Goal: Transaction & Acquisition: Purchase product/service

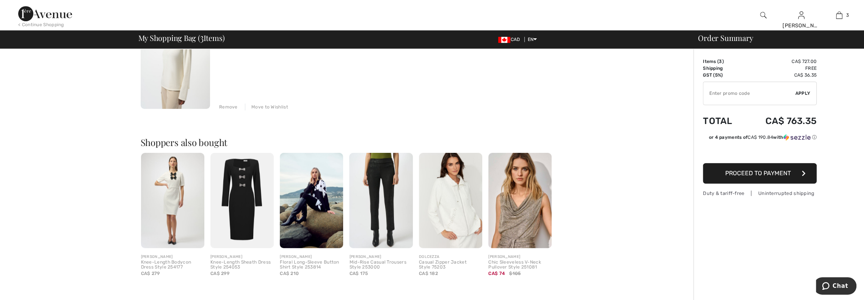
scroll to position [341, 0]
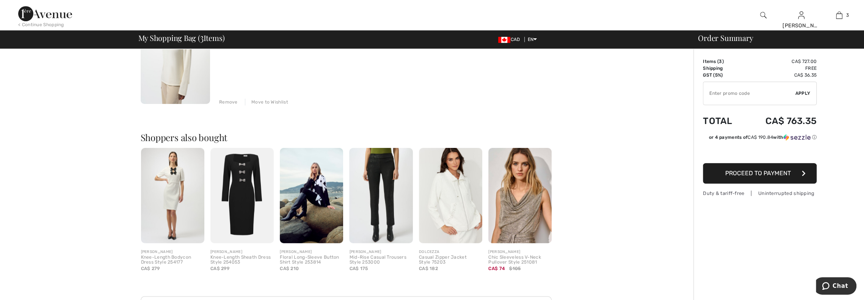
click at [251, 213] on img at bounding box center [242, 195] width 63 height 95
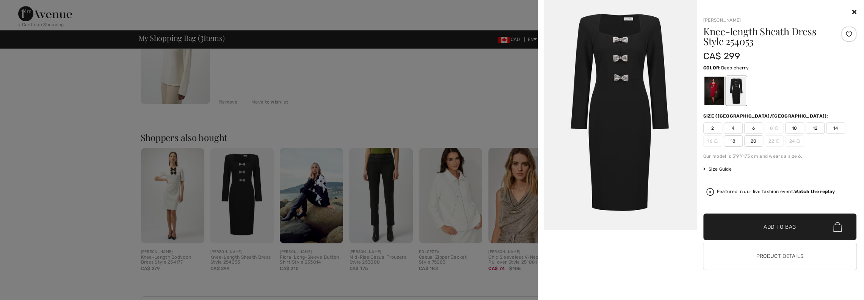
click at [718, 91] on div at bounding box center [714, 91] width 20 height 28
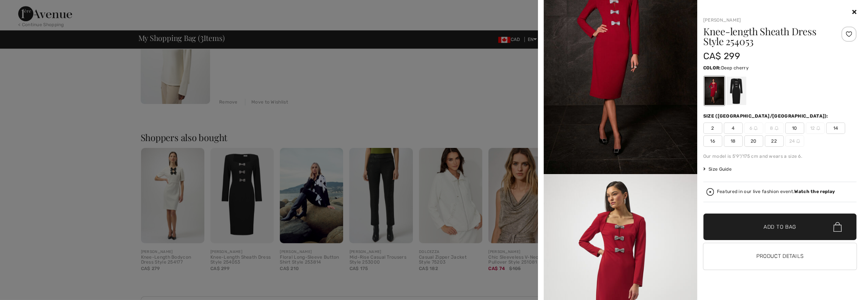
scroll to position [0, 0]
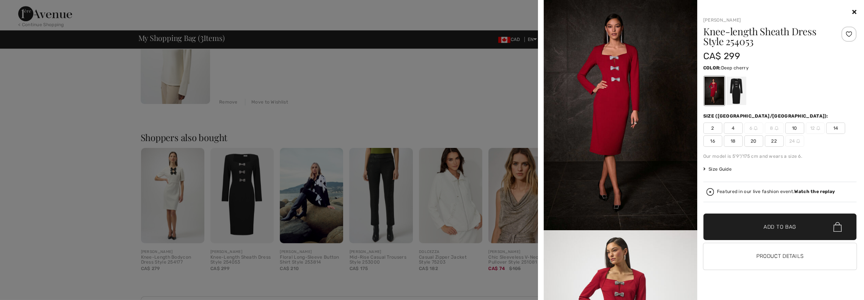
click at [427, 89] on div at bounding box center [432, 150] width 864 height 300
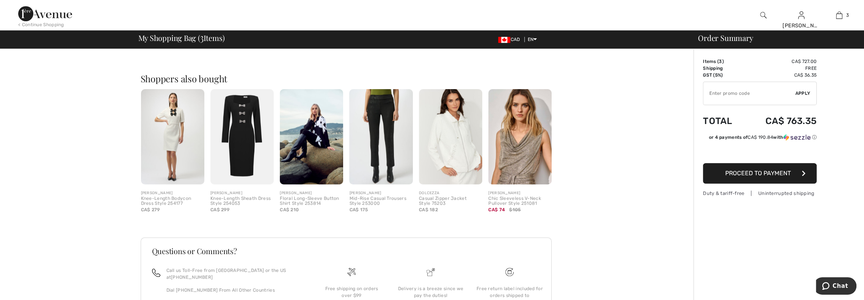
scroll to position [456, 0]
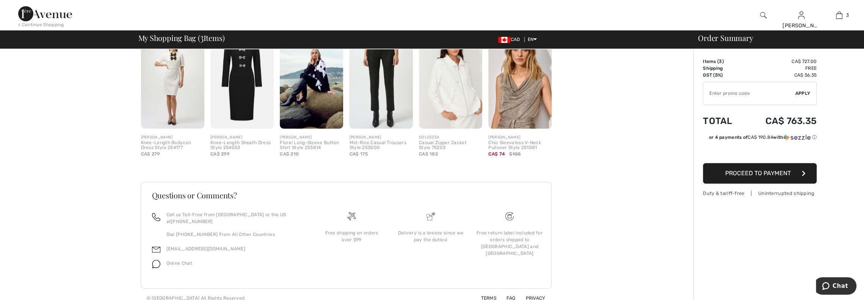
click at [514, 105] on img at bounding box center [520, 80] width 63 height 95
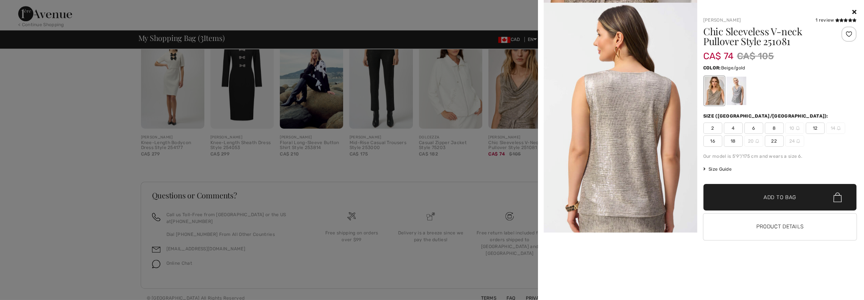
scroll to position [0, 0]
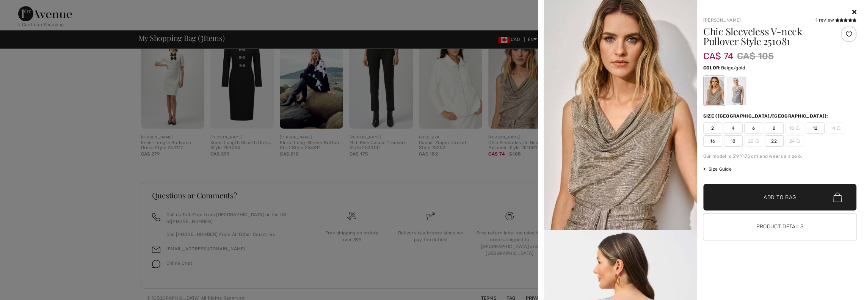
click at [88, 157] on div at bounding box center [432, 150] width 864 height 300
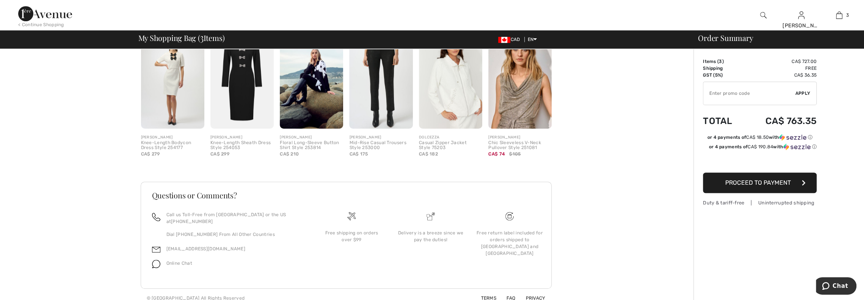
click at [181, 103] on img at bounding box center [172, 80] width 63 height 95
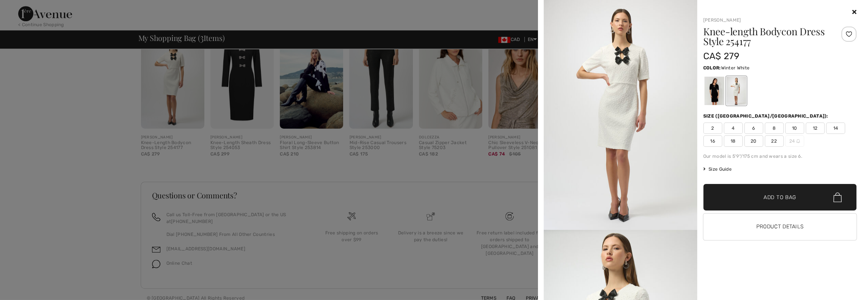
click at [441, 167] on div at bounding box center [432, 150] width 864 height 300
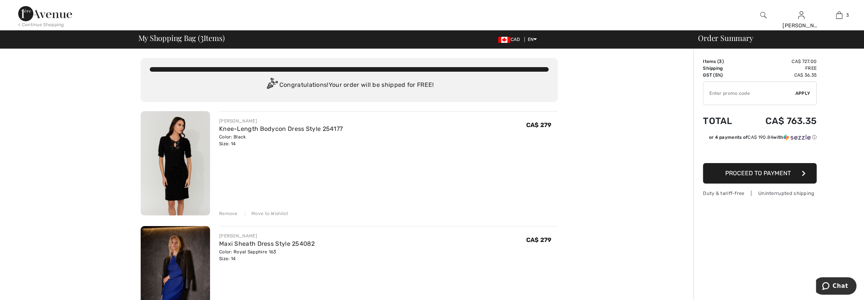
click at [227, 214] on div "Remove" at bounding box center [228, 213] width 19 height 7
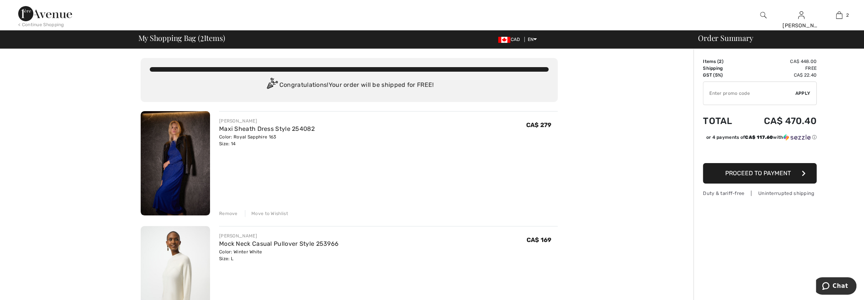
click at [183, 197] on img at bounding box center [175, 163] width 69 height 104
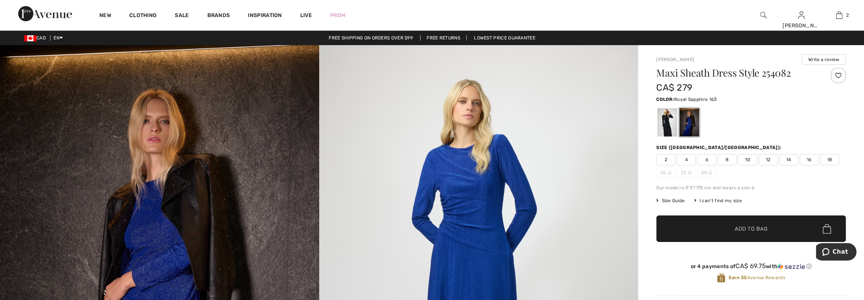
click at [762, 14] on img at bounding box center [764, 15] width 6 height 9
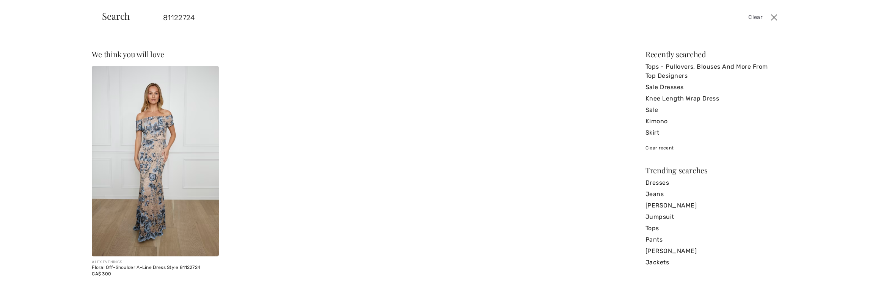
type input "81122724"
click at [154, 148] on img at bounding box center [155, 161] width 127 height 190
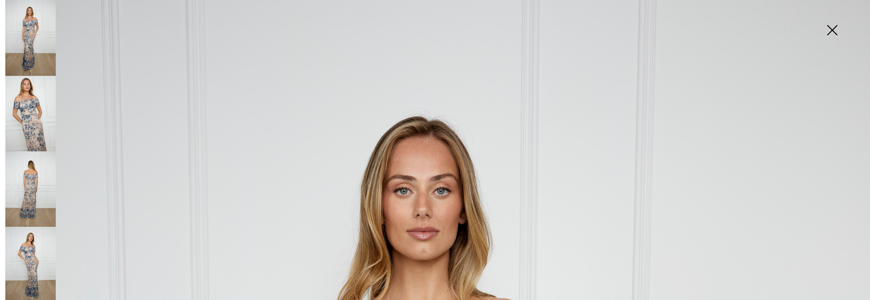
click at [38, 58] on img at bounding box center [30, 38] width 50 height 76
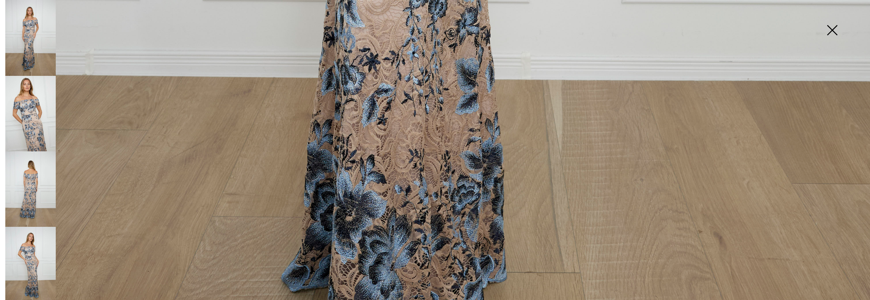
scroll to position [834, 0]
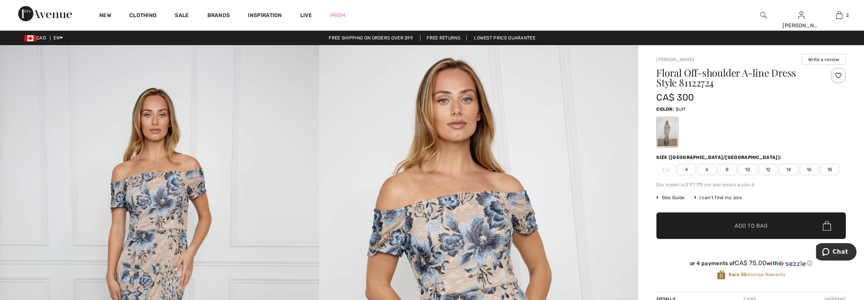
click at [475, 219] on img at bounding box center [432, 114] width 864 height 1296
click at [460, 234] on img at bounding box center [478, 284] width 319 height 478
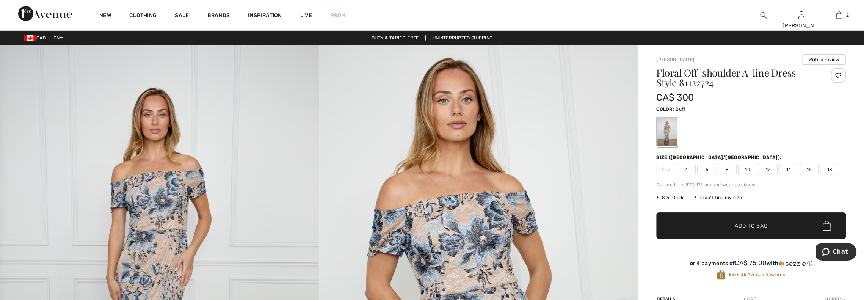
click at [460, 234] on img at bounding box center [478, 284] width 319 height 478
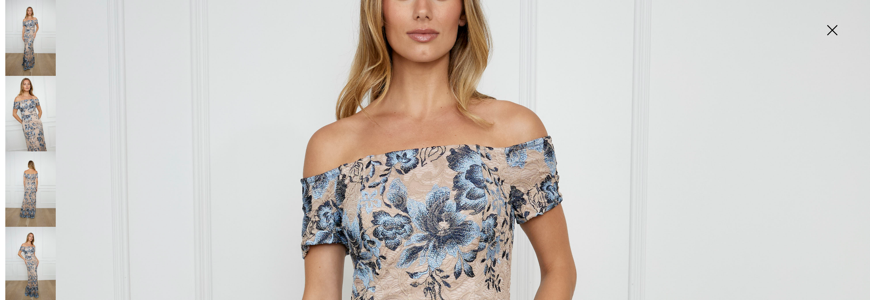
scroll to position [190, 0]
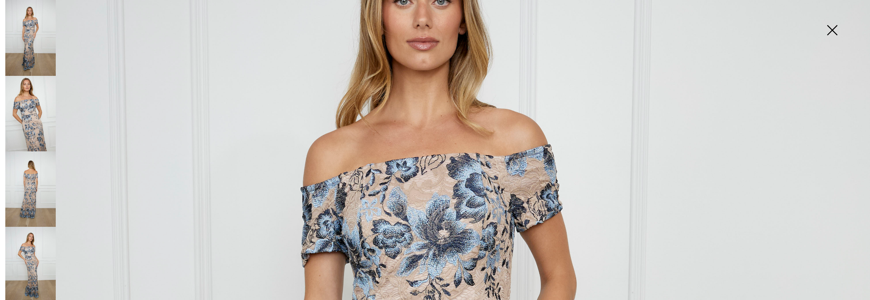
click at [38, 61] on img at bounding box center [30, 38] width 50 height 76
click at [28, 113] on img at bounding box center [30, 113] width 50 height 75
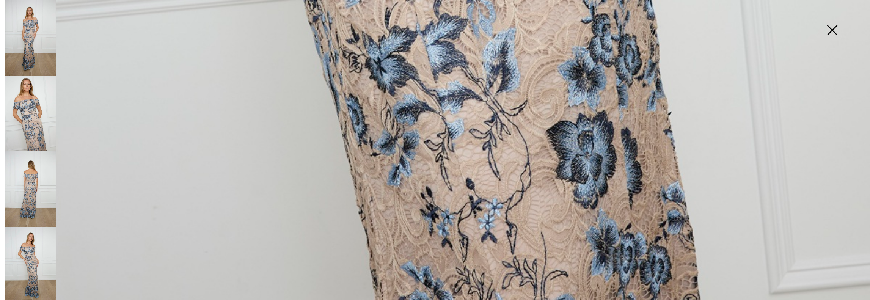
scroll to position [995, 0]
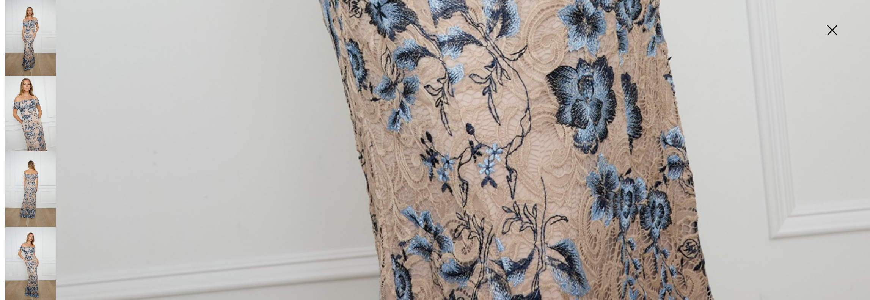
click at [27, 200] on img at bounding box center [30, 189] width 50 height 76
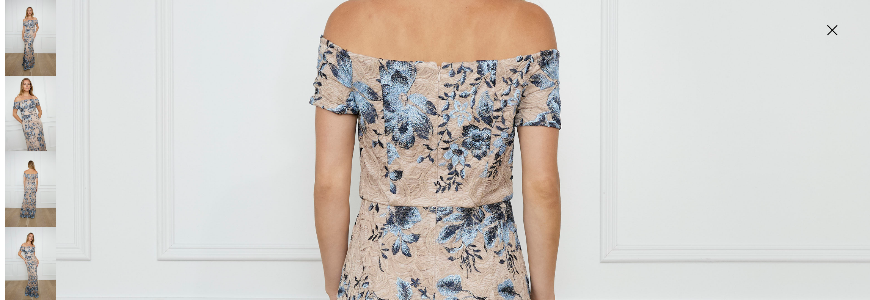
scroll to position [237, 0]
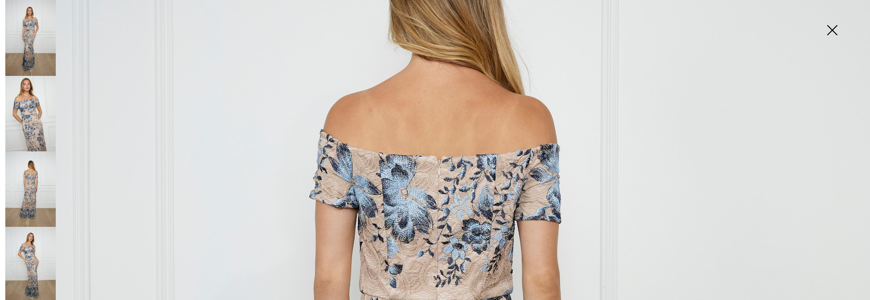
click at [32, 261] on img at bounding box center [30, 265] width 50 height 76
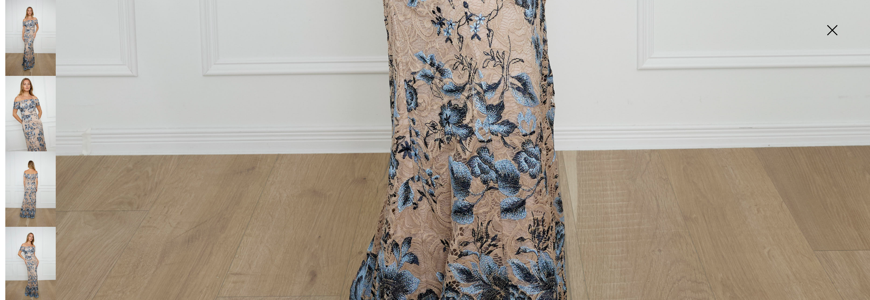
scroll to position [957, 0]
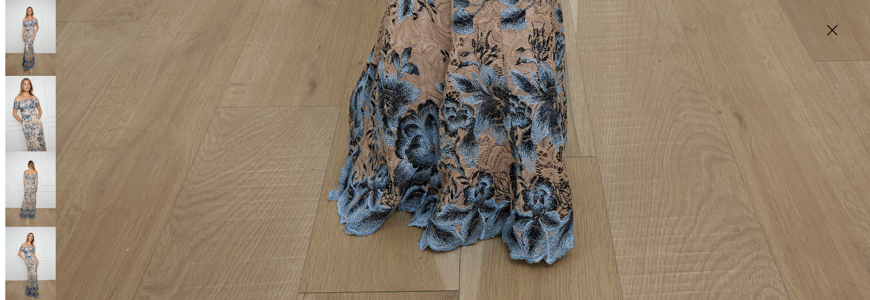
click at [28, 258] on img at bounding box center [30, 265] width 50 height 76
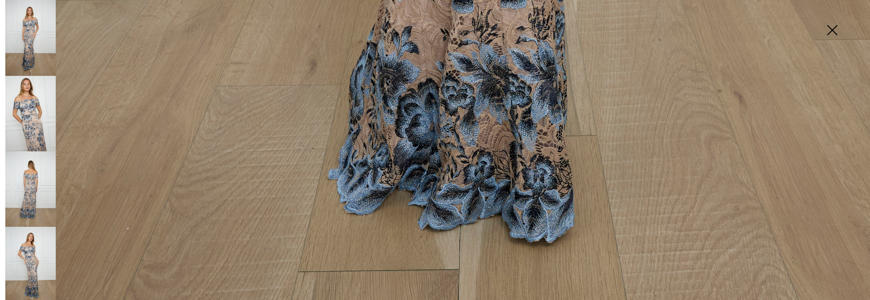
scroll to position [996, 0]
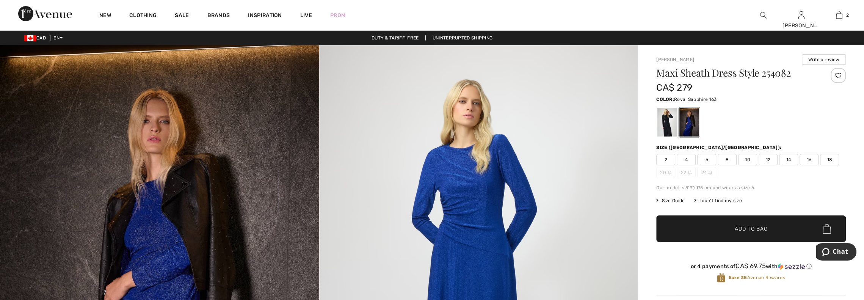
click at [762, 13] on img at bounding box center [764, 15] width 6 height 9
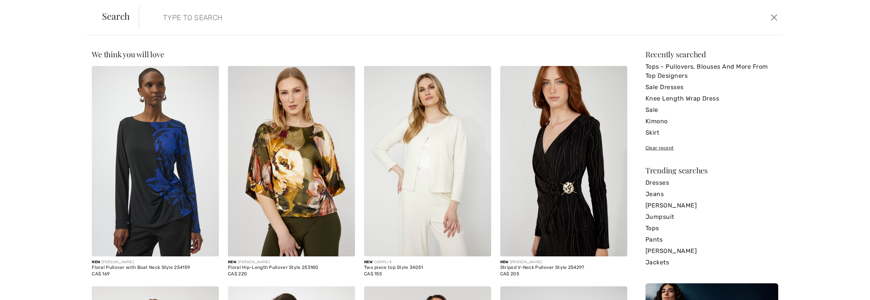
click at [261, 21] on input "search" at bounding box center [386, 17] width 458 height 23
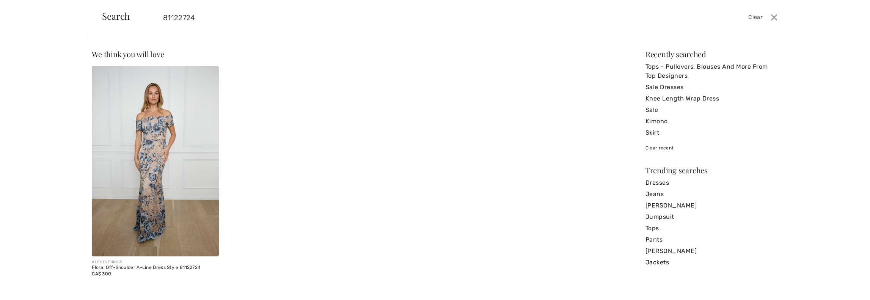
type input "81122724"
click at [149, 191] on img at bounding box center [155, 161] width 127 height 190
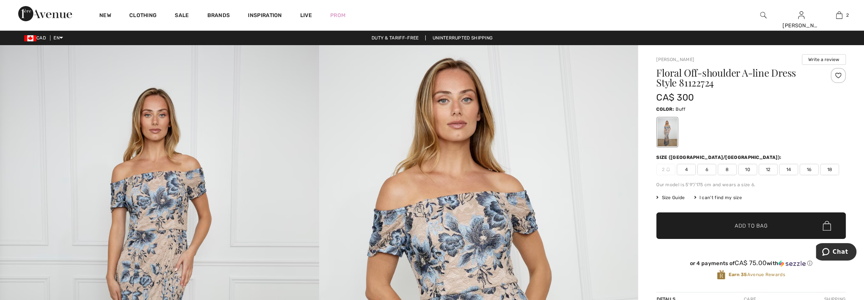
click at [787, 168] on span "14" at bounding box center [788, 169] width 19 height 11
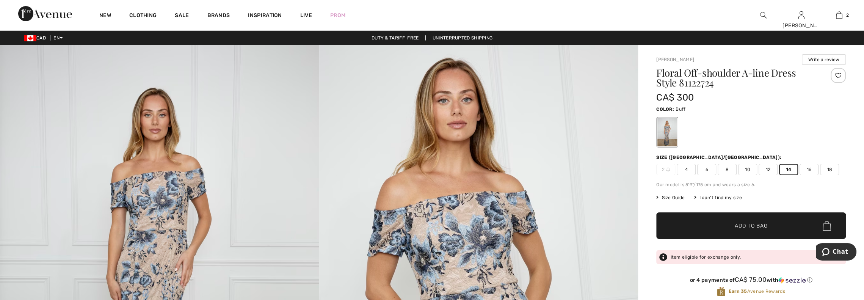
click at [730, 228] on span "✔ Added to Bag" at bounding box center [740, 226] width 46 height 8
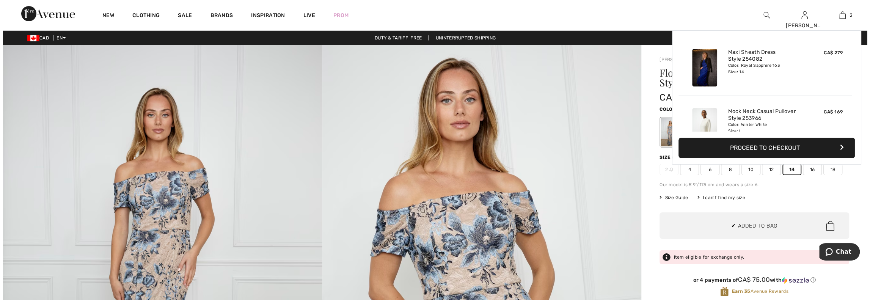
scroll to position [82, 0]
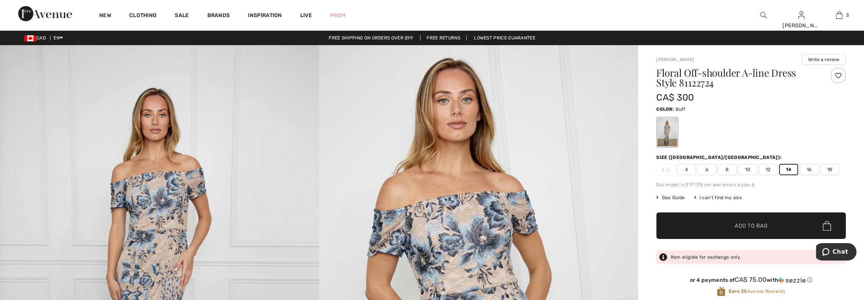
click at [765, 15] on img at bounding box center [764, 15] width 6 height 9
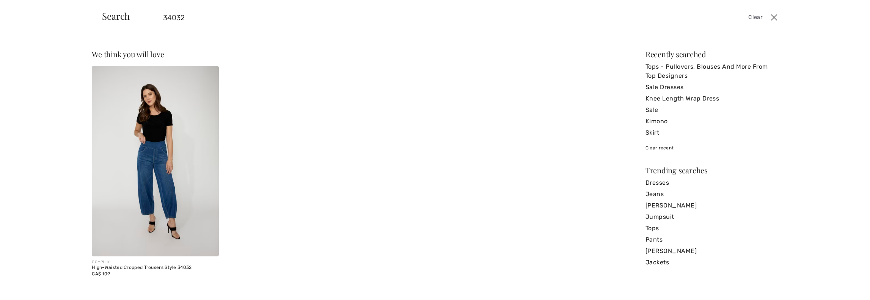
type input "34032"
click at [188, 182] on img at bounding box center [155, 161] width 127 height 190
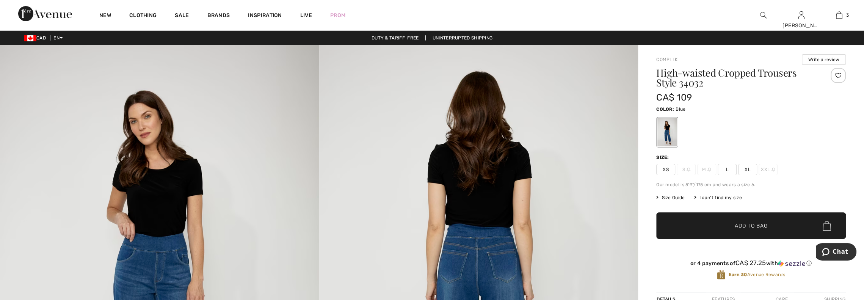
click at [746, 166] on span "XL" at bounding box center [748, 169] width 19 height 11
click at [737, 224] on span "Add to Bag" at bounding box center [751, 226] width 33 height 8
click at [761, 17] on img at bounding box center [764, 15] width 6 height 9
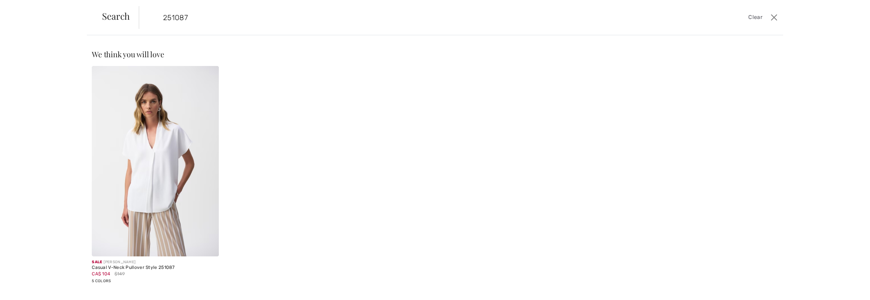
type input "251087"
click at [156, 143] on img at bounding box center [155, 161] width 127 height 190
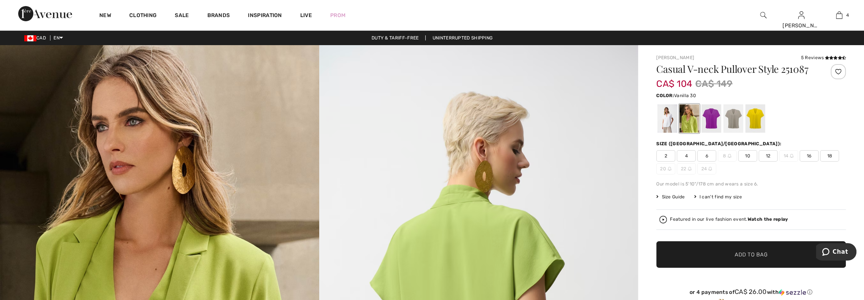
click at [670, 123] on div at bounding box center [668, 118] width 20 height 28
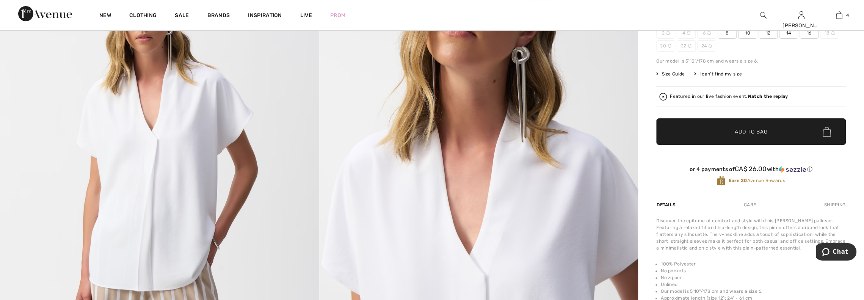
scroll to position [38, 0]
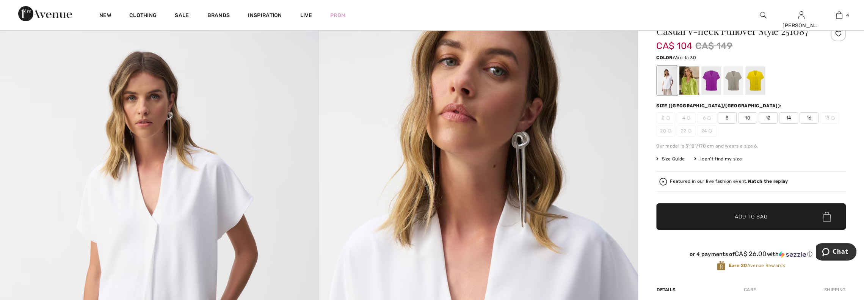
click at [790, 118] on span "14" at bounding box center [788, 117] width 19 height 11
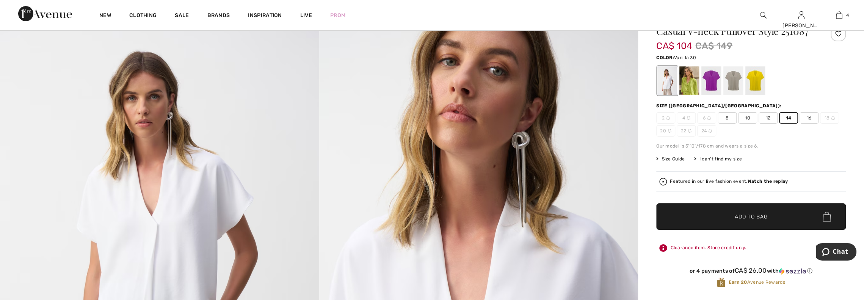
click at [722, 214] on span "✔ Added to Bag" at bounding box center [740, 217] width 46 height 8
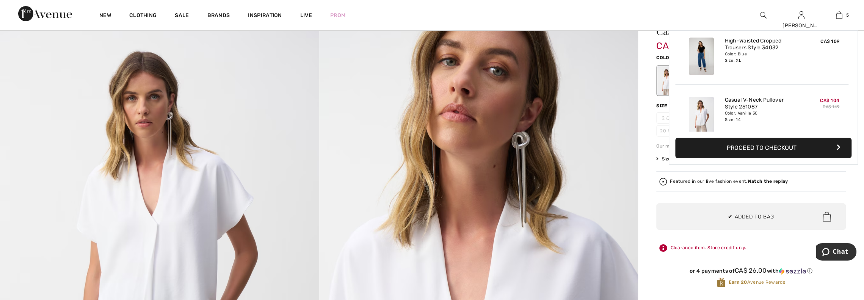
scroll to position [200, 0]
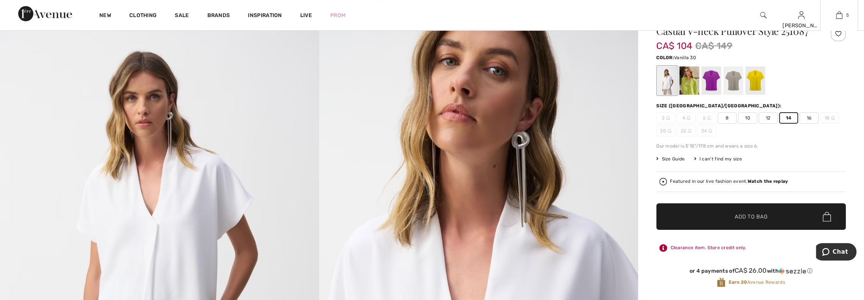
click at [839, 17] on img at bounding box center [839, 15] width 6 height 9
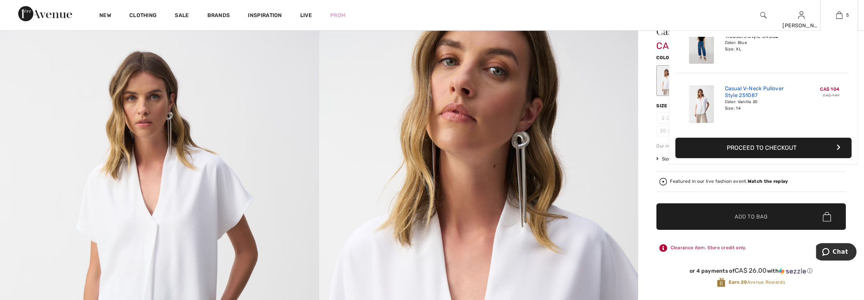
scroll to position [11, 0]
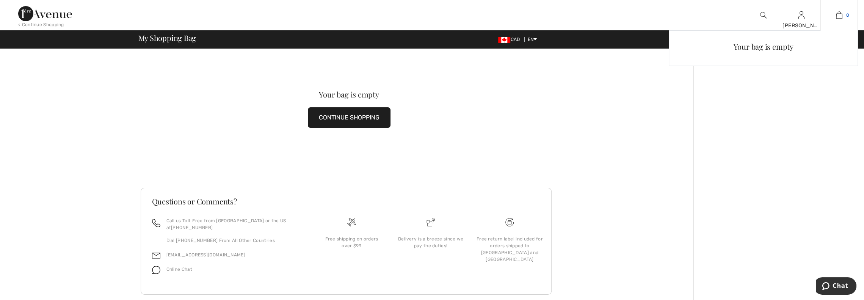
click at [837, 17] on img at bounding box center [839, 15] width 6 height 9
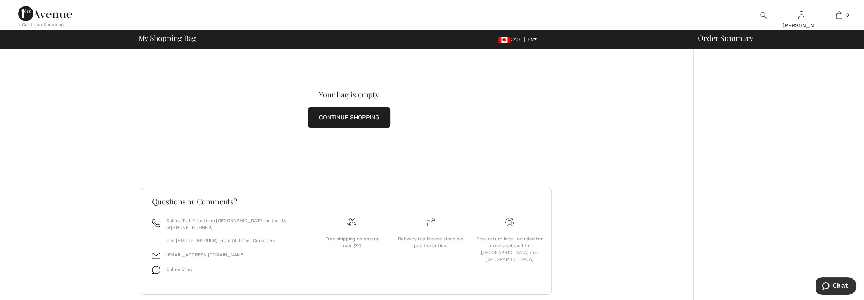
click at [374, 119] on button "CONTINUE SHOPPING" at bounding box center [349, 117] width 83 height 20
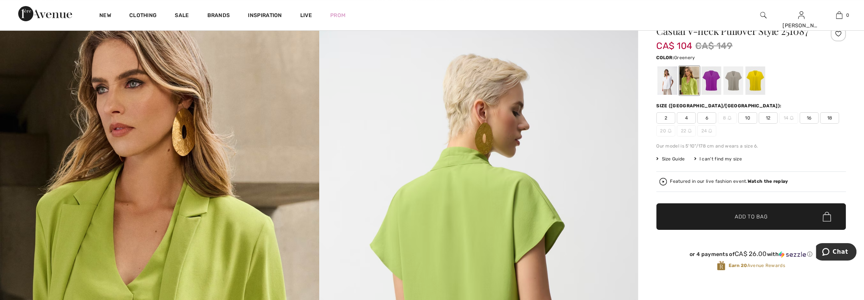
click at [418, 256] on img at bounding box center [478, 246] width 319 height 478
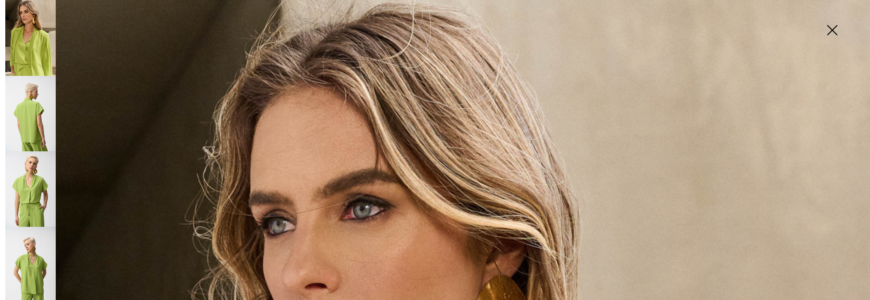
click at [834, 29] on img at bounding box center [832, 30] width 38 height 39
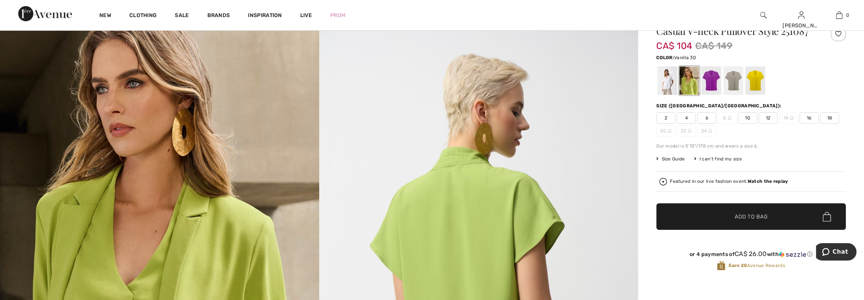
click at [666, 83] on div at bounding box center [668, 80] width 20 height 28
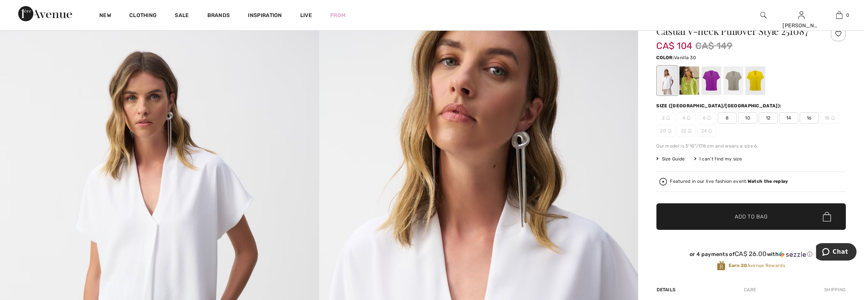
click at [790, 118] on span "14" at bounding box center [788, 117] width 19 height 11
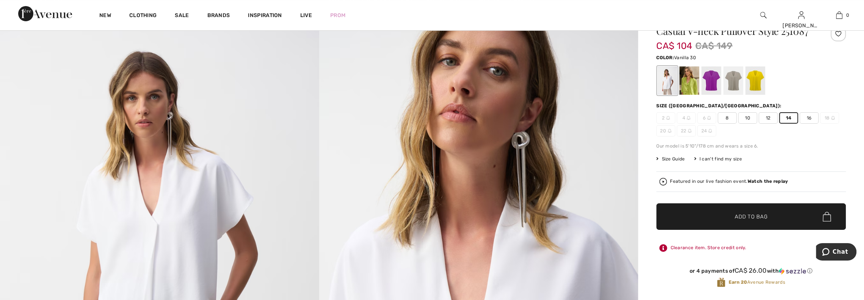
click at [746, 218] on span "Add to Bag" at bounding box center [751, 217] width 33 height 8
click at [759, 15] on div at bounding box center [764, 15] width 38 height 30
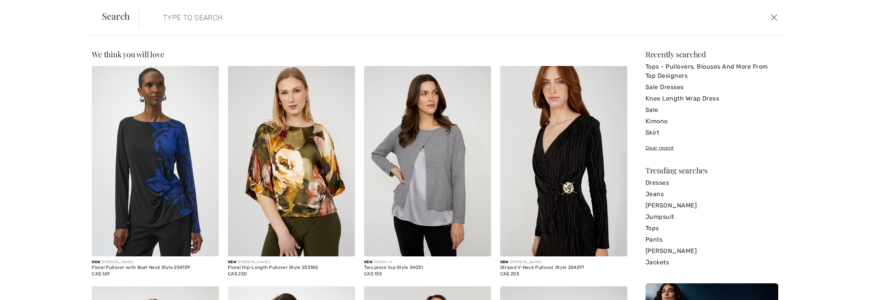
click at [254, 22] on input "search" at bounding box center [386, 17] width 458 height 23
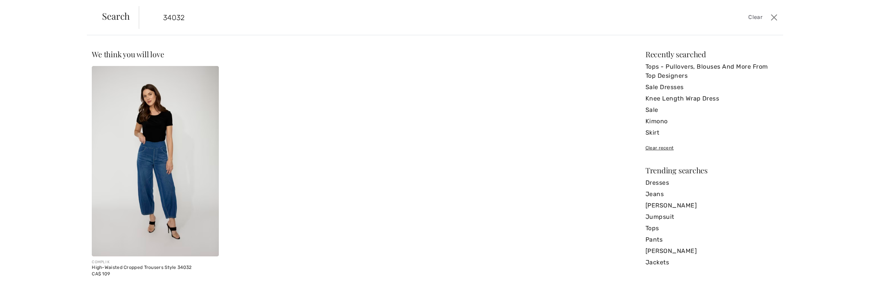
type input "34032"
click at [136, 157] on img at bounding box center [155, 161] width 127 height 190
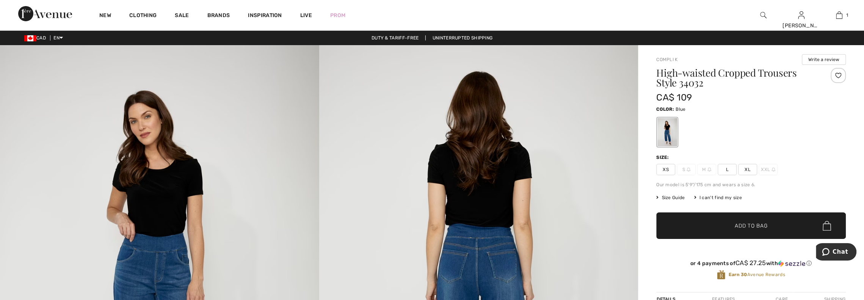
click at [753, 168] on span "XL" at bounding box center [748, 169] width 19 height 11
click at [739, 224] on span "Add to Bag" at bounding box center [751, 226] width 33 height 8
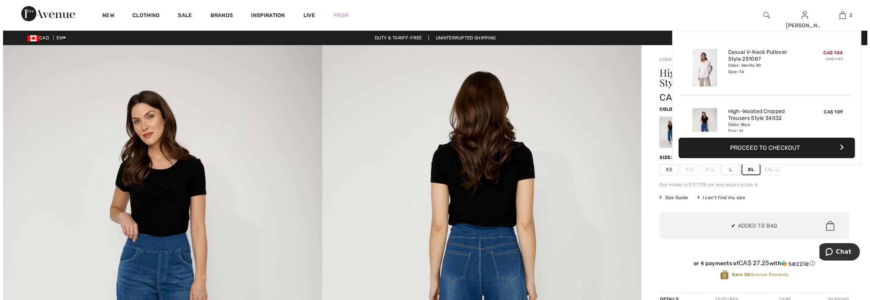
scroll to position [23, 0]
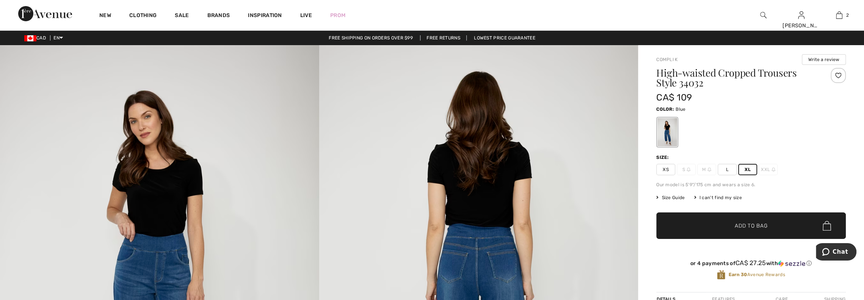
click at [763, 13] on img at bounding box center [764, 15] width 6 height 9
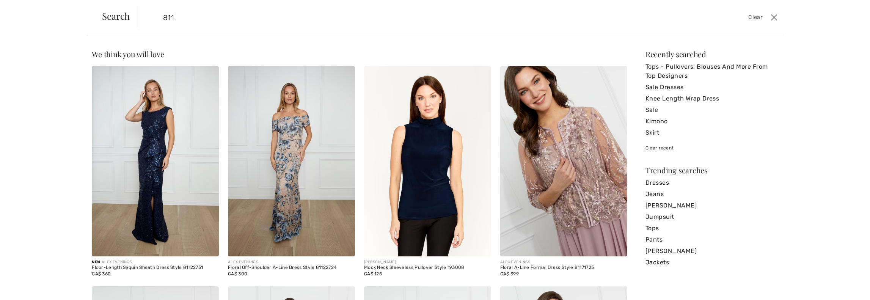
type input "811"
click at [295, 205] on img at bounding box center [291, 161] width 127 height 190
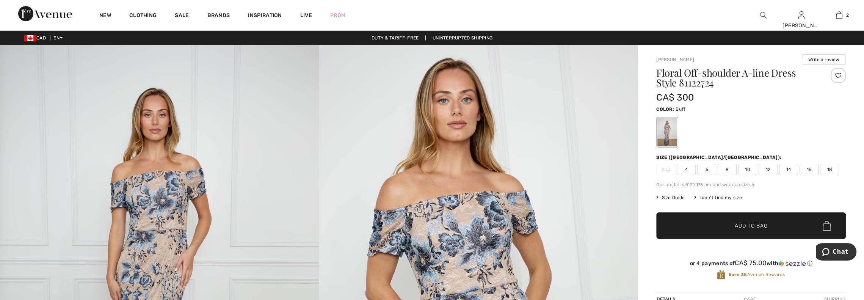
click at [789, 168] on span "14" at bounding box center [788, 169] width 19 height 11
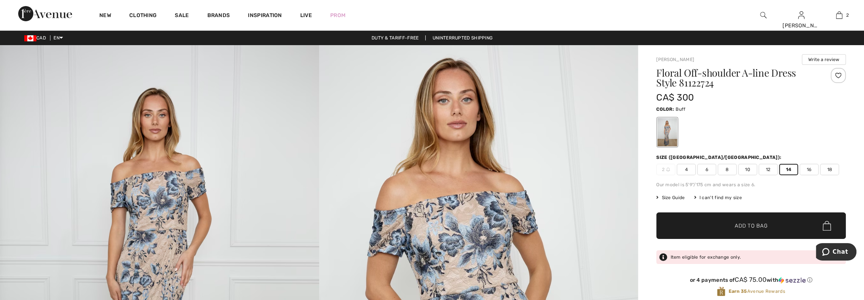
click at [771, 226] on span "✔ Added to Bag Add to Bag" at bounding box center [752, 225] width 190 height 27
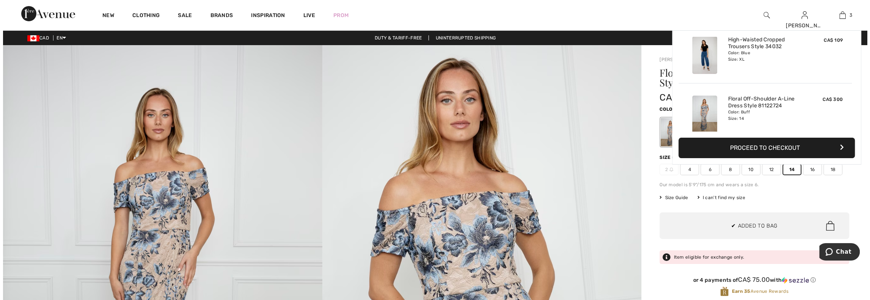
scroll to position [82, 0]
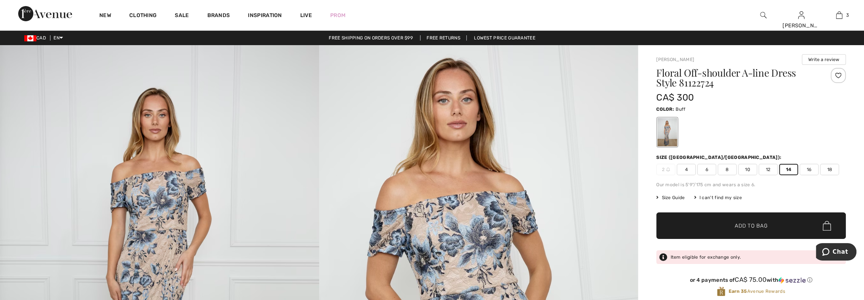
click at [761, 16] on img at bounding box center [764, 15] width 6 height 9
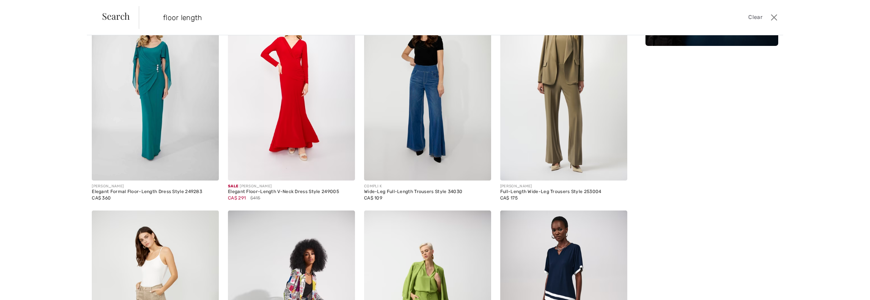
scroll to position [0, 0]
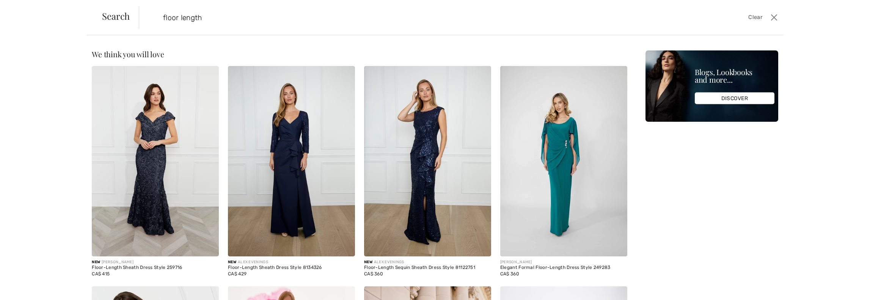
type input "floor length"
click at [286, 175] on img at bounding box center [291, 161] width 127 height 190
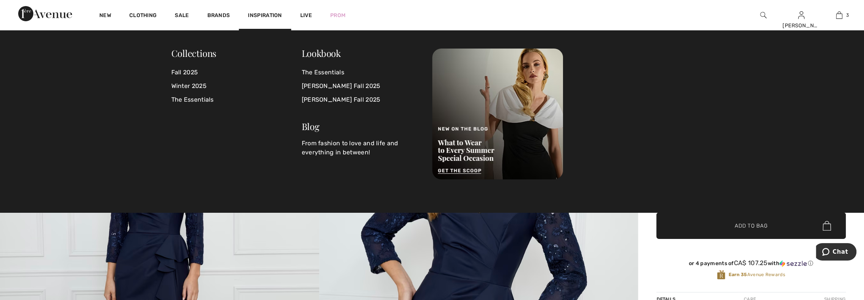
click at [764, 16] on img at bounding box center [764, 15] width 6 height 9
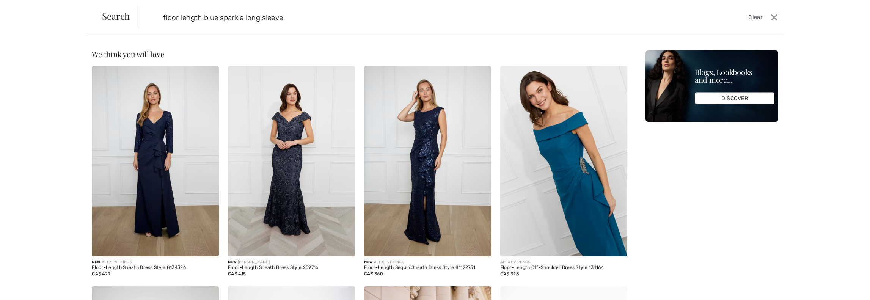
type input "floor length blue sparkle long sleeve"
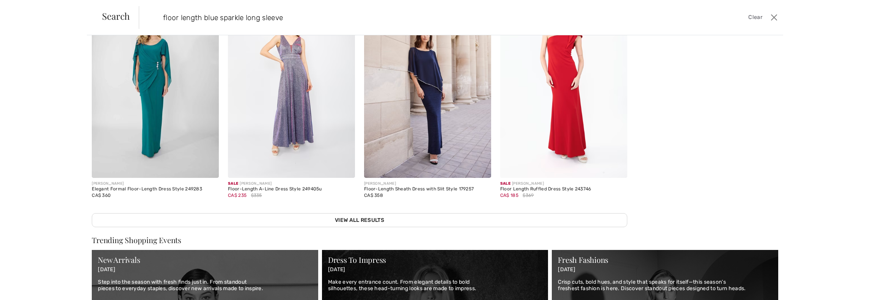
scroll to position [171, 0]
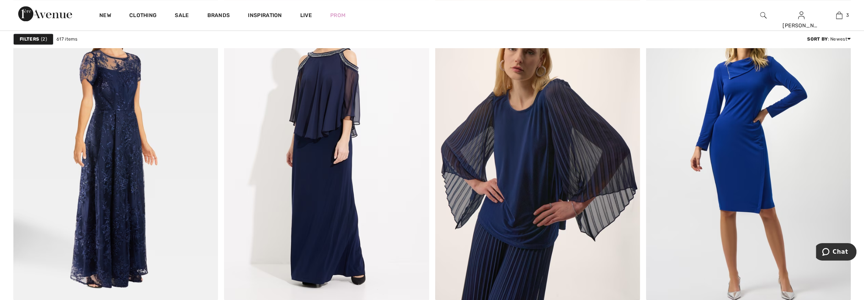
scroll to position [1138, 0]
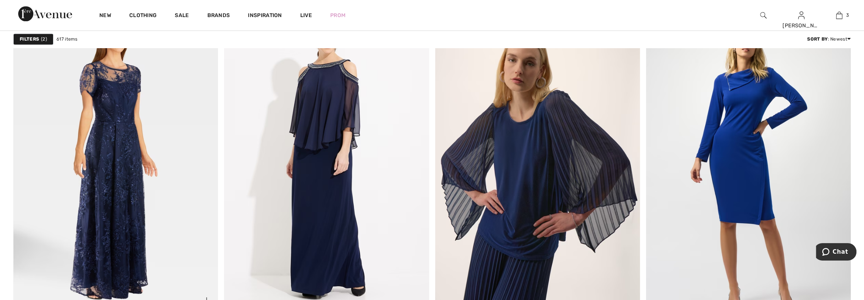
click at [137, 191] on img at bounding box center [115, 157] width 205 height 307
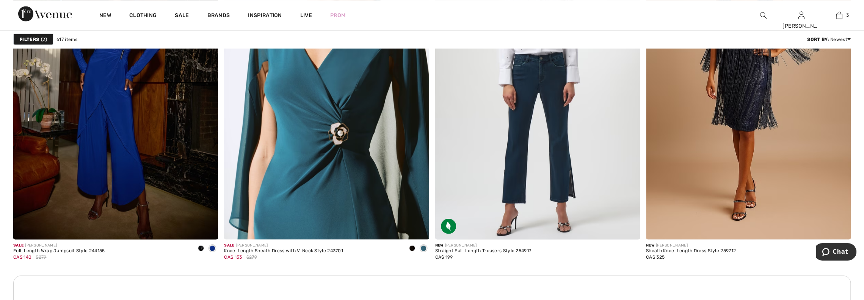
scroll to position [3907, 0]
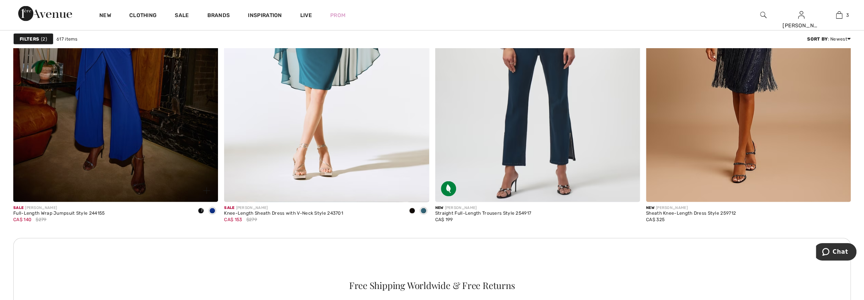
click at [115, 142] on img at bounding box center [115, 48] width 205 height 307
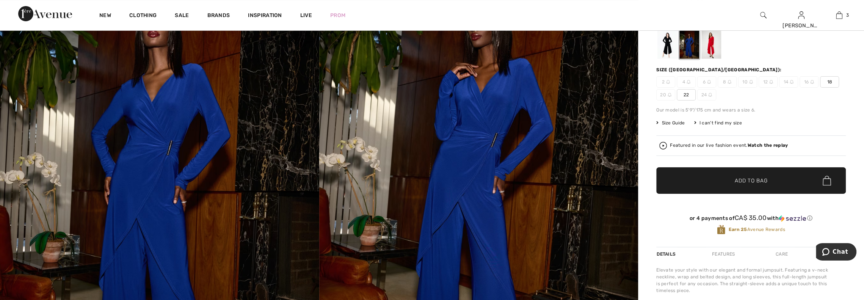
scroll to position [76, 0]
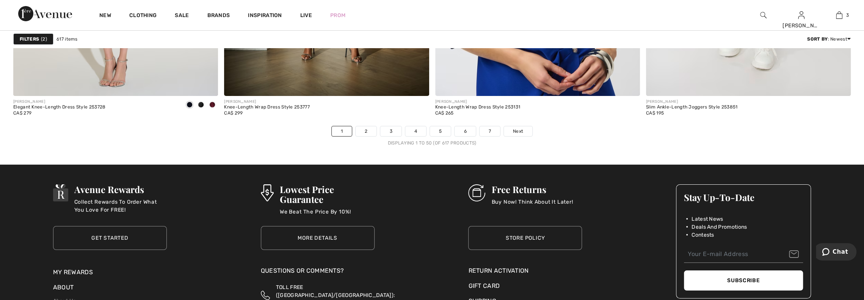
scroll to position [5196, 0]
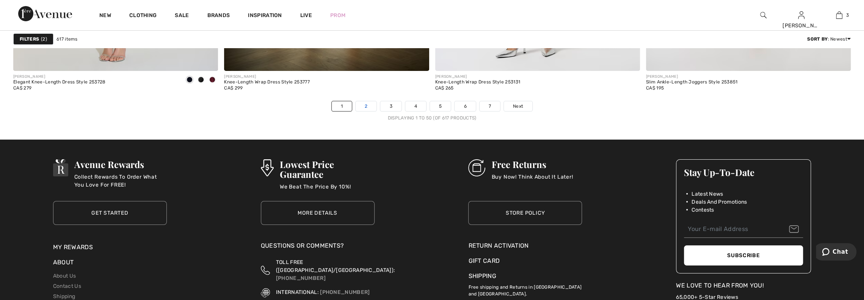
click at [370, 103] on link "2" at bounding box center [366, 106] width 21 height 10
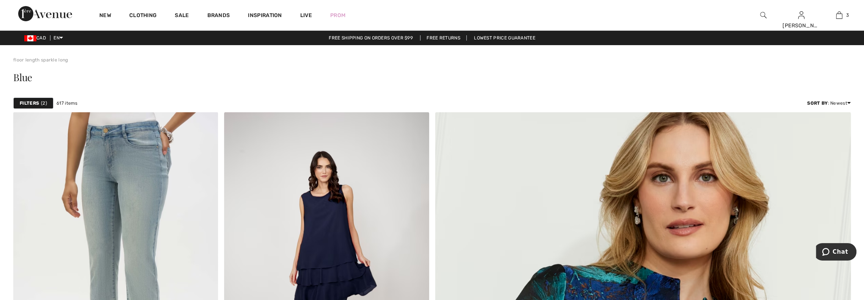
click at [761, 14] on img at bounding box center [764, 15] width 6 height 9
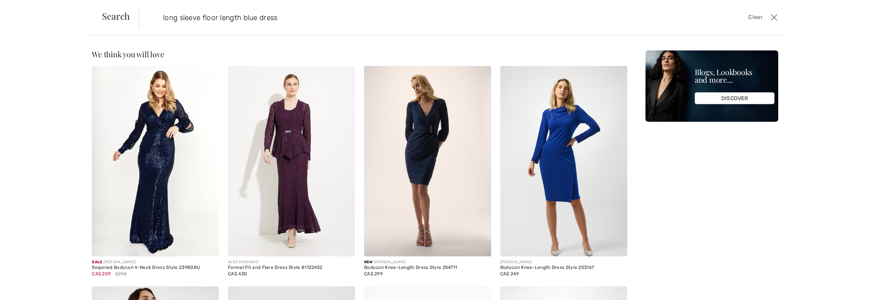
type input "long sleeve floor length blue dress"
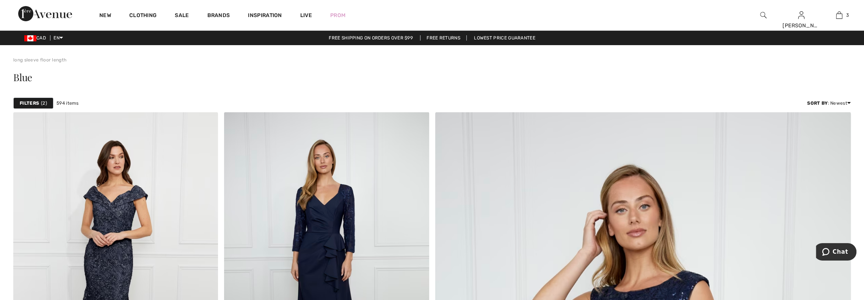
click at [761, 17] on img at bounding box center [764, 15] width 6 height 9
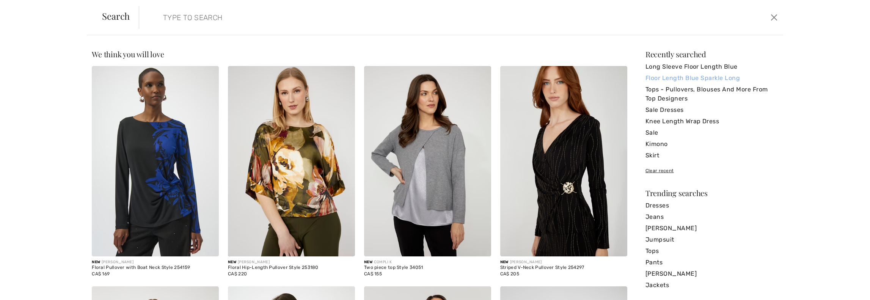
click at [692, 77] on link "Floor Length Blue Sparkle Long" at bounding box center [712, 77] width 133 height 11
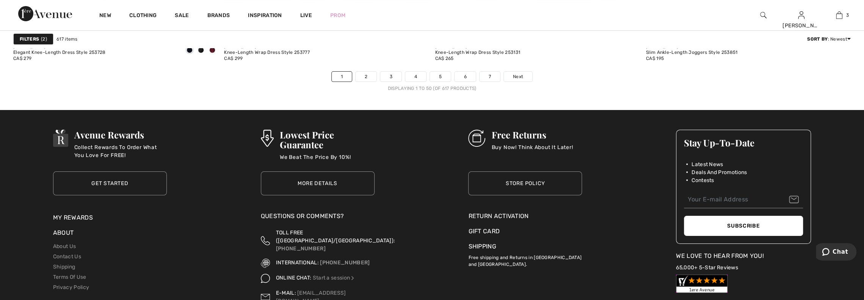
scroll to position [5234, 0]
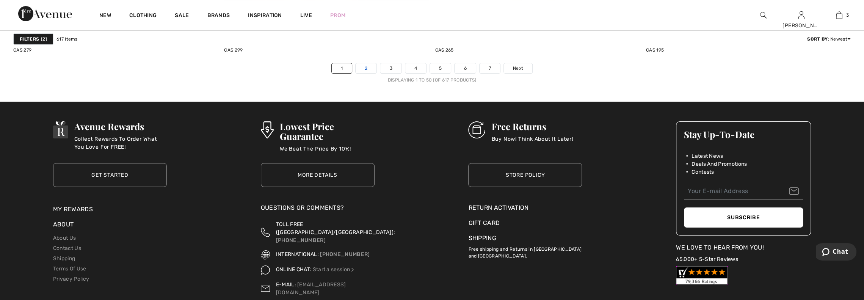
click at [370, 71] on link "2" at bounding box center [366, 68] width 21 height 10
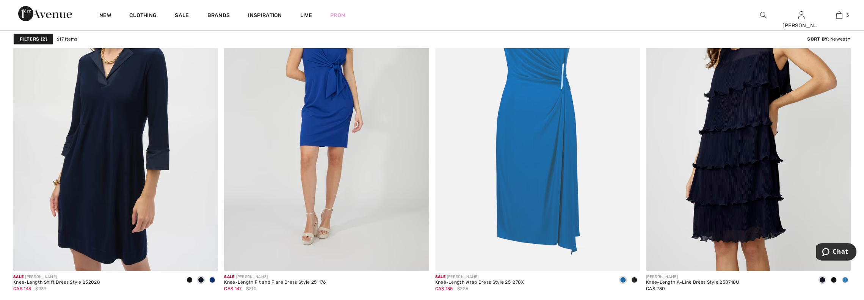
scroll to position [2428, 0]
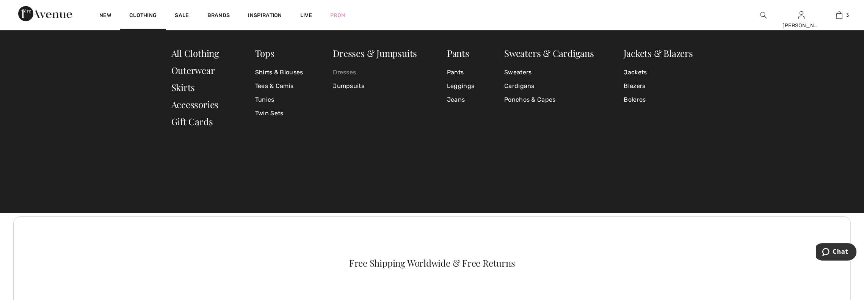
click at [350, 74] on link "Dresses" at bounding box center [375, 73] width 84 height 14
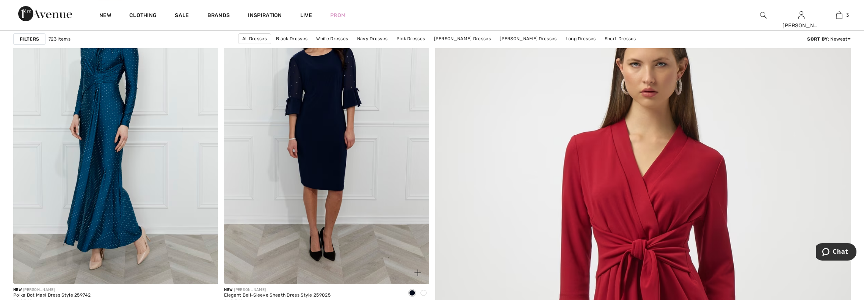
scroll to position [152, 0]
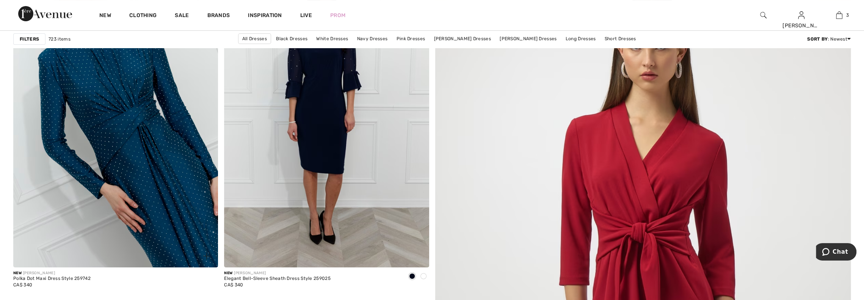
click at [118, 182] on img at bounding box center [115, 113] width 205 height 307
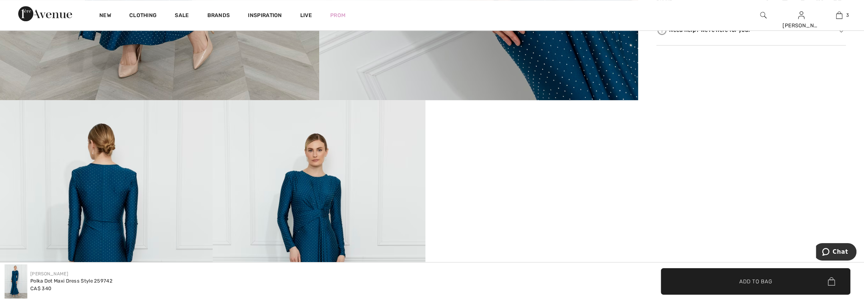
scroll to position [417, 0]
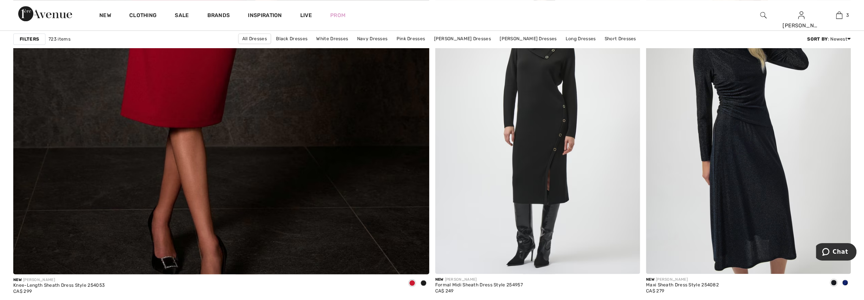
scroll to position [3148, 0]
click at [846, 282] on span at bounding box center [845, 283] width 6 height 6
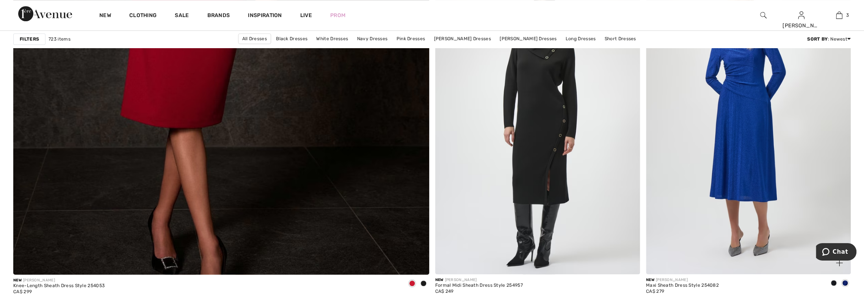
click at [715, 226] on img at bounding box center [748, 120] width 205 height 307
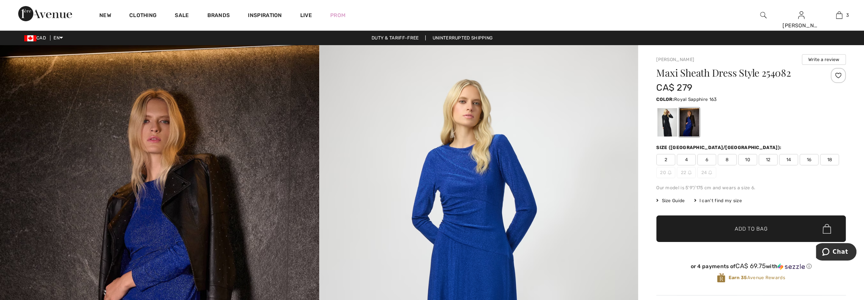
click at [791, 157] on span "14" at bounding box center [788, 159] width 19 height 11
click at [750, 231] on span "Add to Bag" at bounding box center [751, 229] width 33 height 8
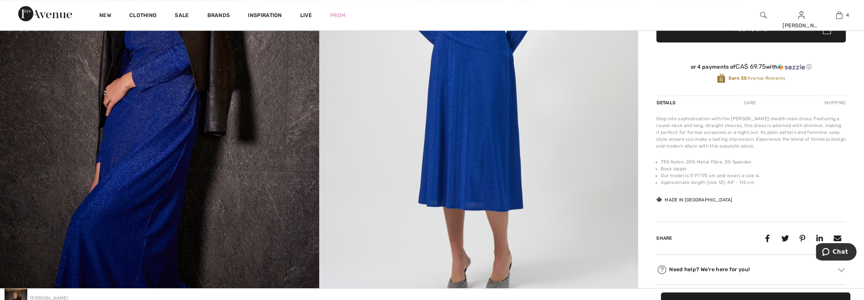
scroll to position [114, 0]
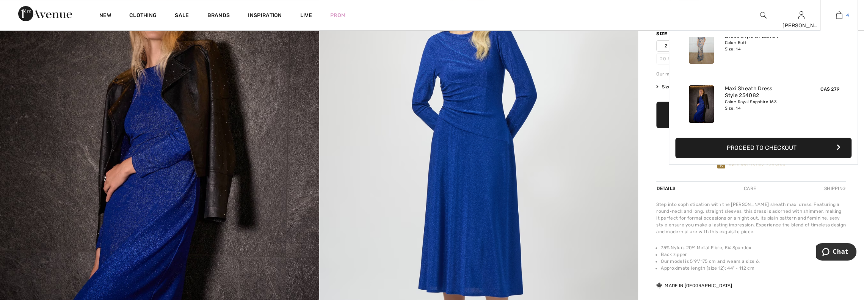
click at [839, 14] on img at bounding box center [839, 15] width 6 height 9
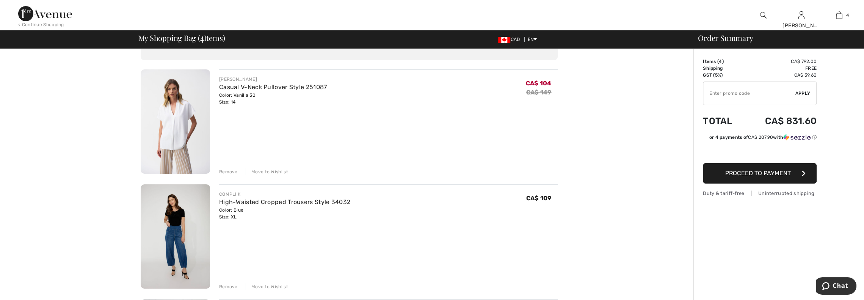
scroll to position [38, 0]
